Goal: Transaction & Acquisition: Purchase product/service

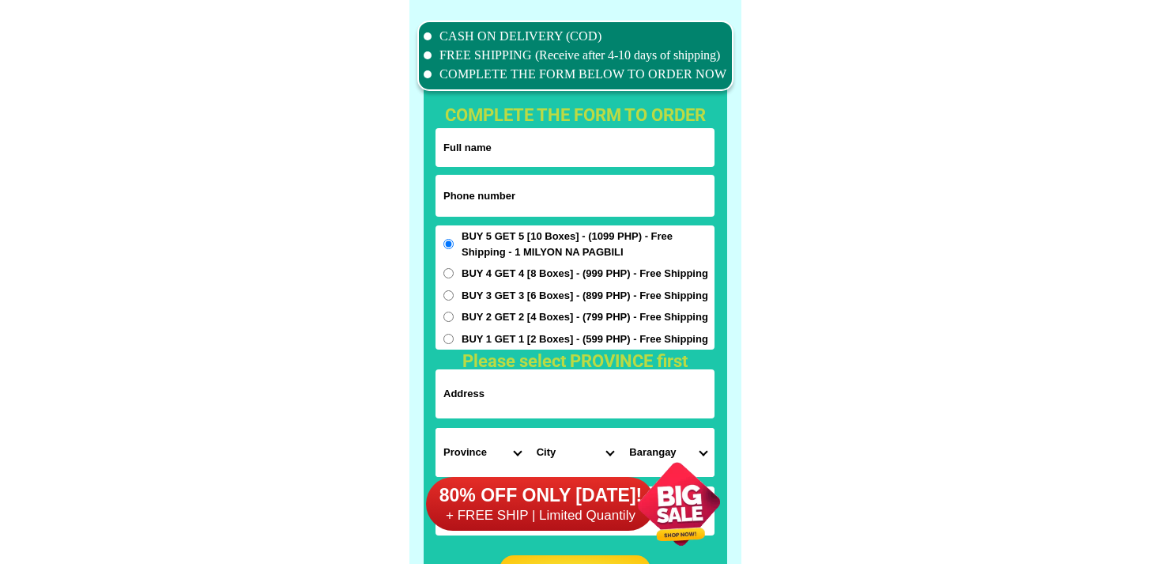
scroll to position [12467, 0]
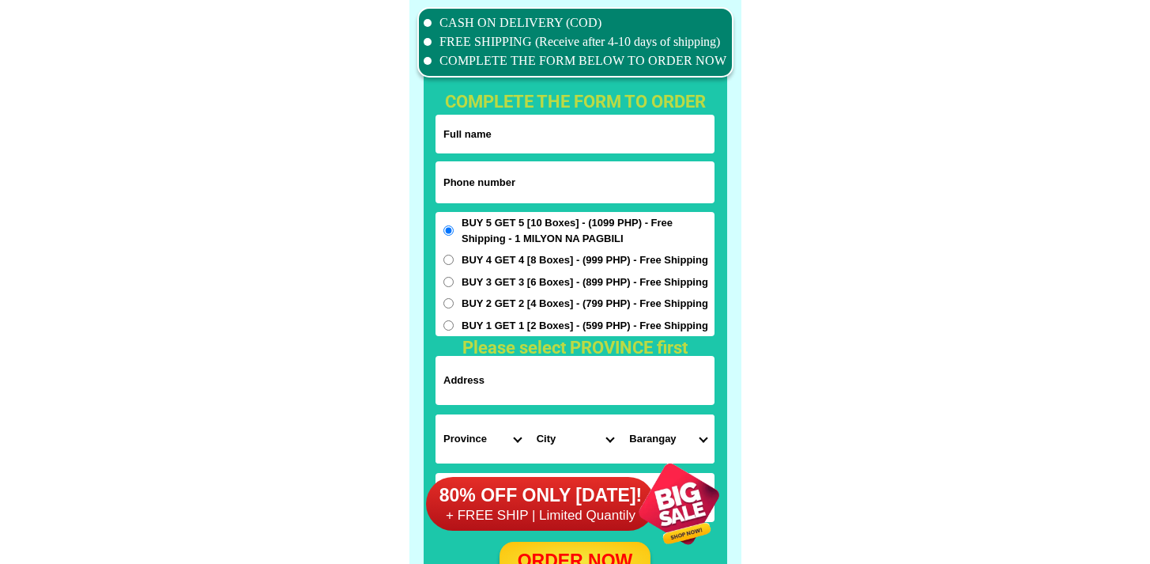
click at [497, 181] on input "Input phone_number" at bounding box center [575, 182] width 279 height 42
paste input "9153846511"
type input "09153846511"
click at [519, 113] on h1 "complete the form to order" at bounding box center [575, 102] width 301 height 26
click at [519, 119] on input "Input full_name" at bounding box center [575, 134] width 279 height 39
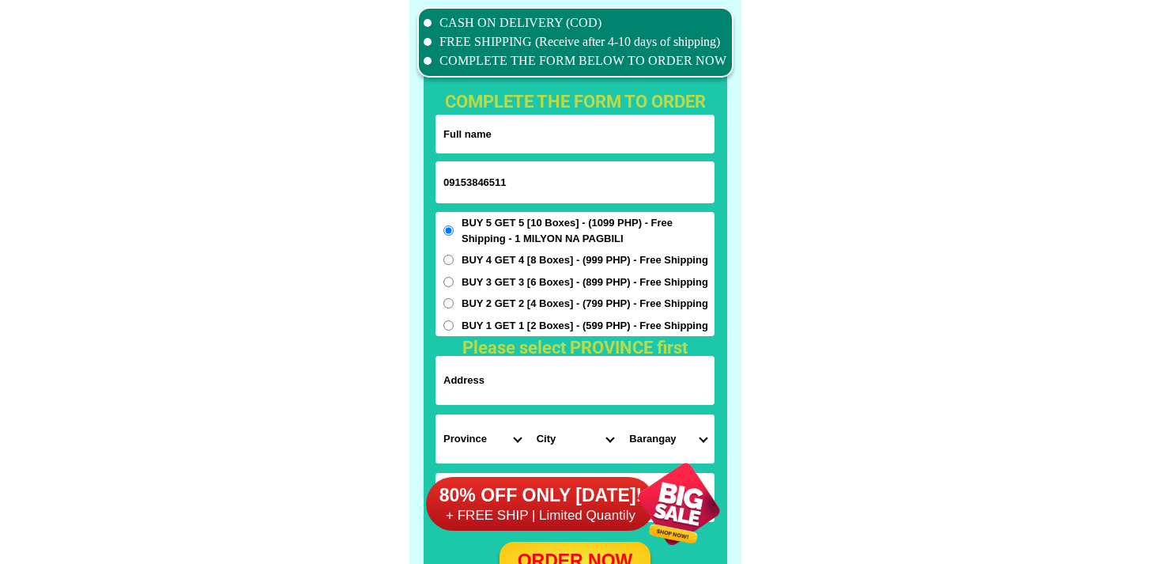
paste input "[PERSON_NAME]"
type input "[PERSON_NAME]"
click at [532, 368] on input "Input address" at bounding box center [575, 380] width 279 height 49
paste input "[PERSON_NAME], Hamtic, Antique"
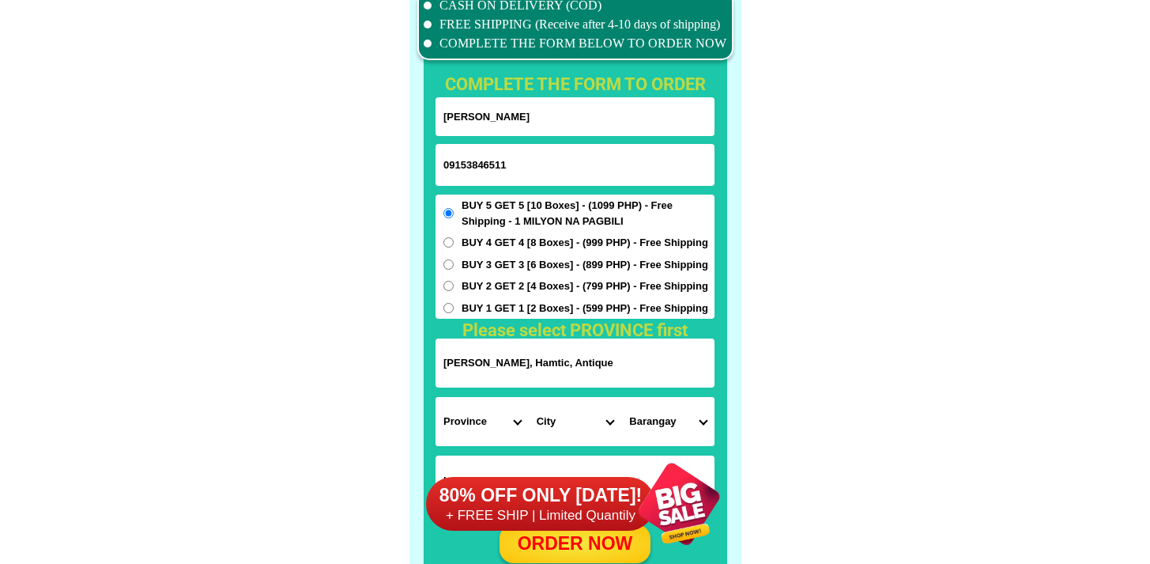
scroll to position [12507, 0]
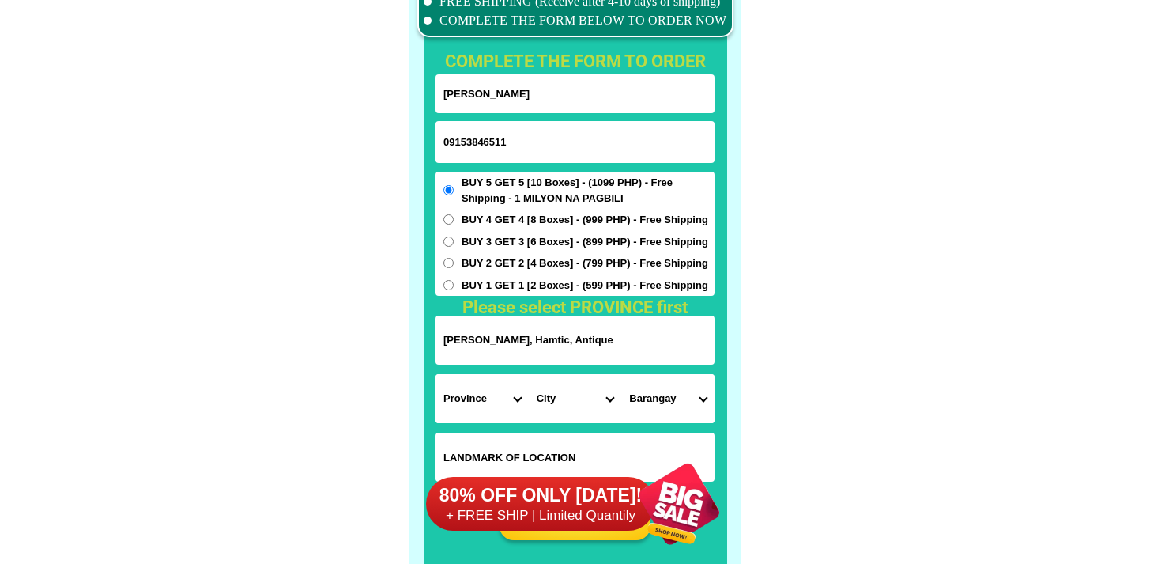
type input "[PERSON_NAME], Hamtic, Antique"
click at [487, 402] on select "Province [GEOGRAPHIC_DATA] [GEOGRAPHIC_DATA] [GEOGRAPHIC_DATA] [GEOGRAPHIC_DATA…" at bounding box center [482, 398] width 93 height 49
select select "63_278"
click at [436, 374] on select "Province [GEOGRAPHIC_DATA] [GEOGRAPHIC_DATA] [GEOGRAPHIC_DATA] [GEOGRAPHIC_DATA…" at bounding box center [482, 398] width 93 height 49
click at [567, 402] on select "City Anini-y Antique-libertad Antique-san-[PERSON_NAME] Antique-san-[PERSON_NAM…" at bounding box center [575, 398] width 93 height 49
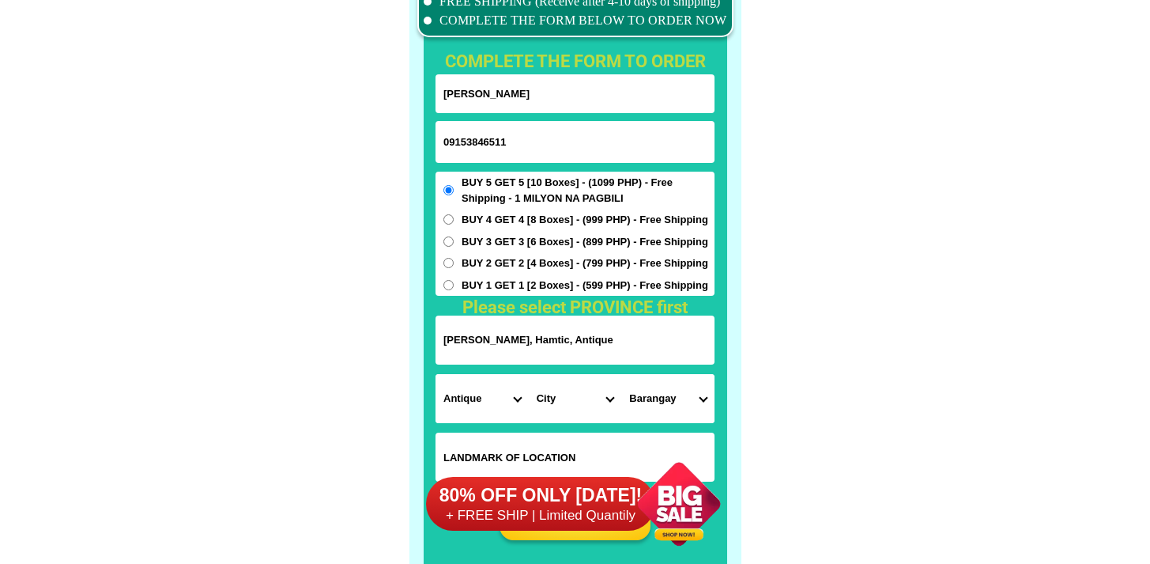
select select "63_2788907"
click at [529, 374] on select "City Anini-y Antique-libertad Antique-san-[PERSON_NAME] Antique-san-[PERSON_NAM…" at bounding box center [575, 398] width 93 height 49
click at [633, 389] on select "Barangay Apdo Asluman Banawon Bia-an Bongbongan i-ii Bongbongan iii Botbot Budb…" at bounding box center [667, 398] width 93 height 49
click at [648, 399] on select "Barangay Apdo Asluman Banawon Bia-an Bongbongan i-ii Bongbongan iii Botbot Budb…" at bounding box center [667, 398] width 93 height 49
select select "63_2788907205"
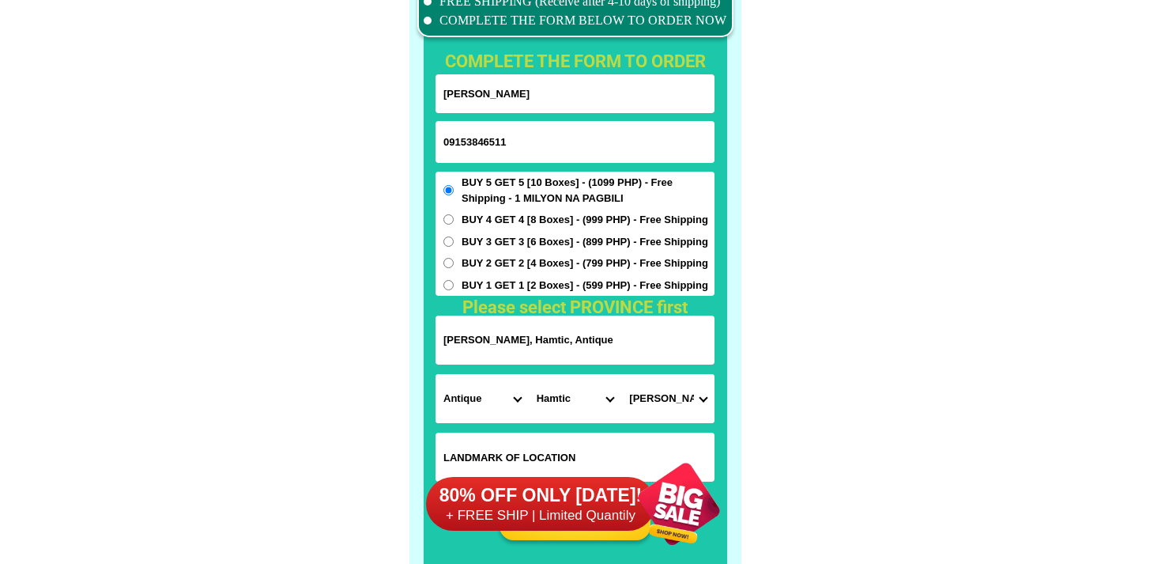
click at [621, 374] on select "Barangay Apdo Asluman Banawon Bia-an Bongbongan i-ii Bongbongan iii Botbot Budb…" at bounding box center [667, 398] width 93 height 49
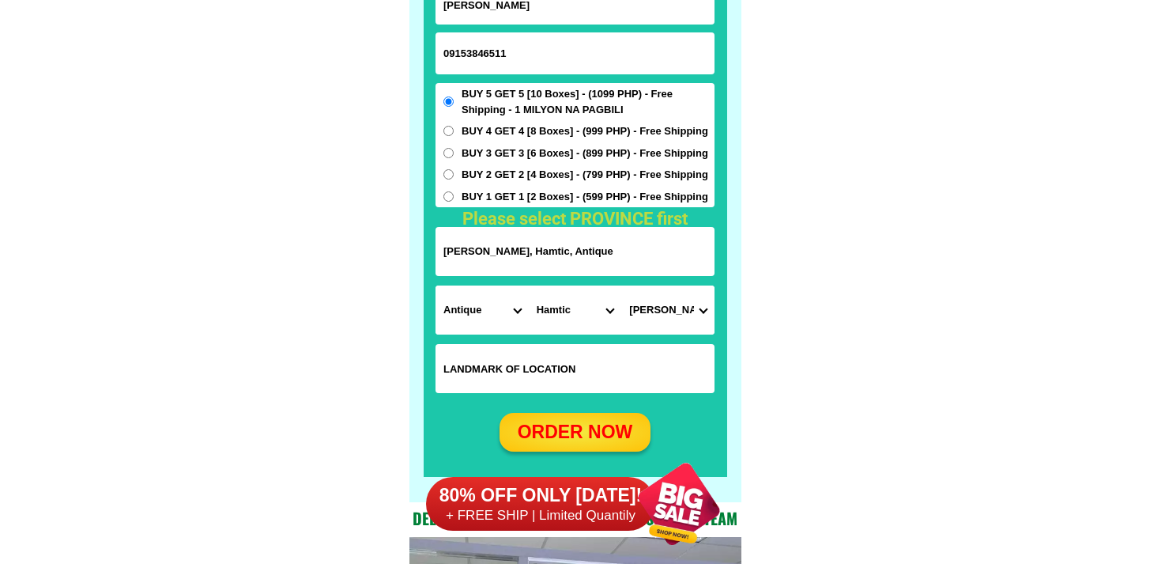
scroll to position [12597, 0]
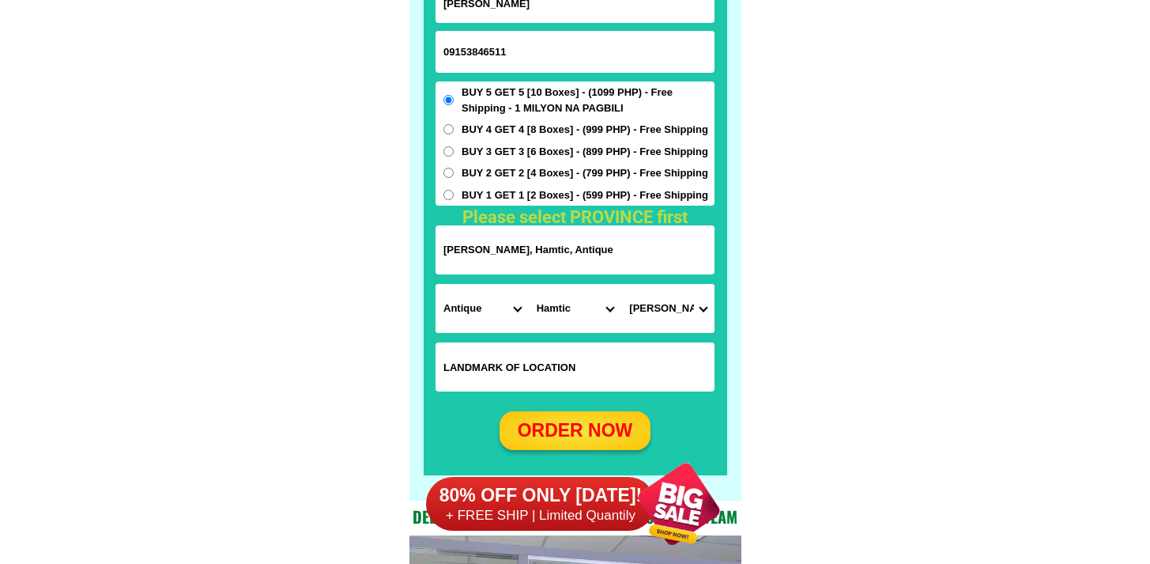
click at [594, 430] on div "ORDER NOW" at bounding box center [575, 431] width 157 height 28
radio input "true"
